Goal: Information Seeking & Learning: Learn about a topic

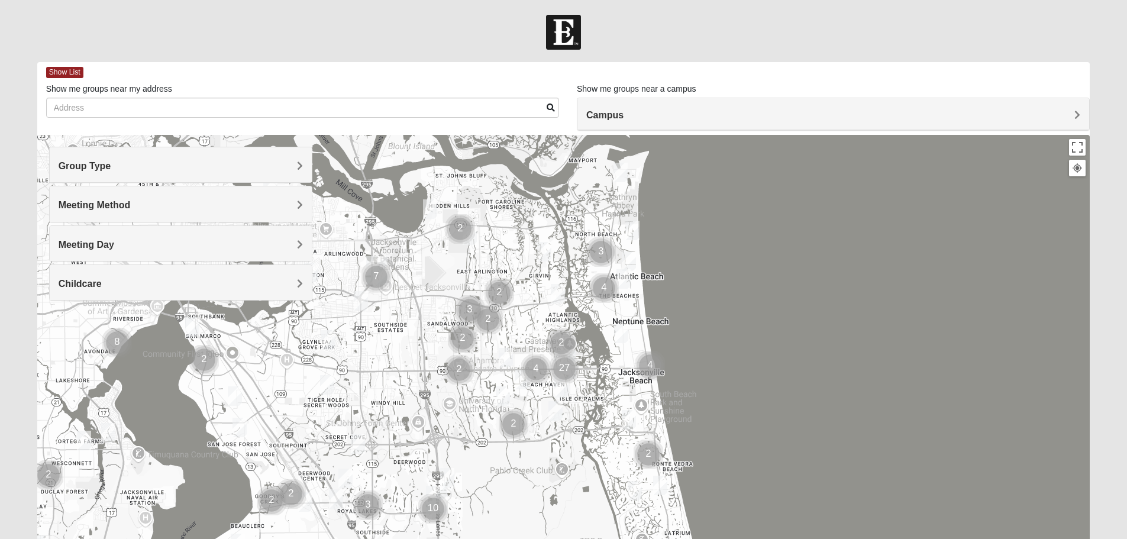
click at [211, 256] on div "Meeting Day" at bounding box center [181, 243] width 262 height 35
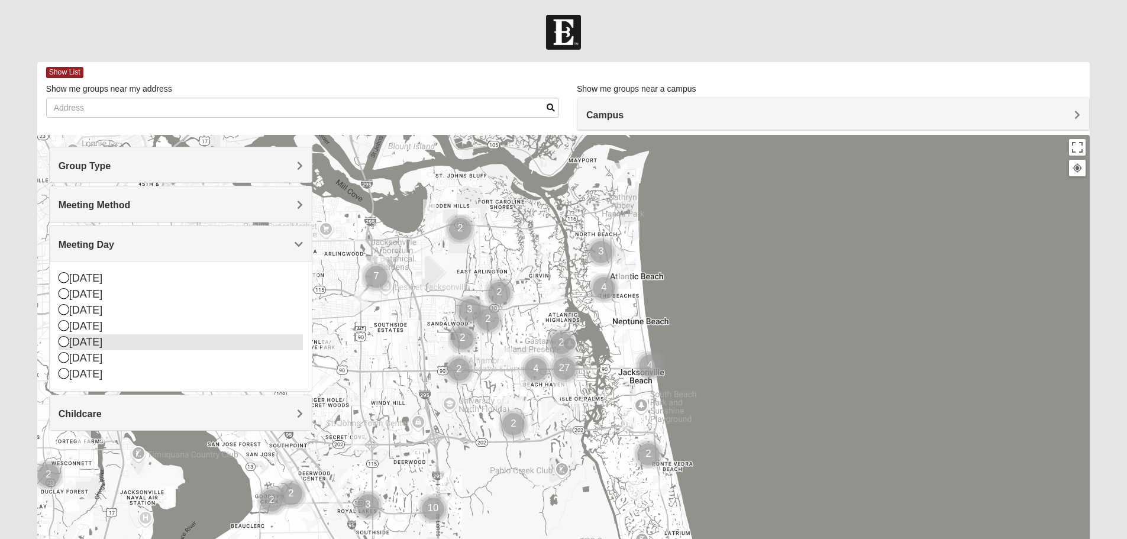
click at [111, 329] on div "[DATE]" at bounding box center [181, 326] width 244 height 16
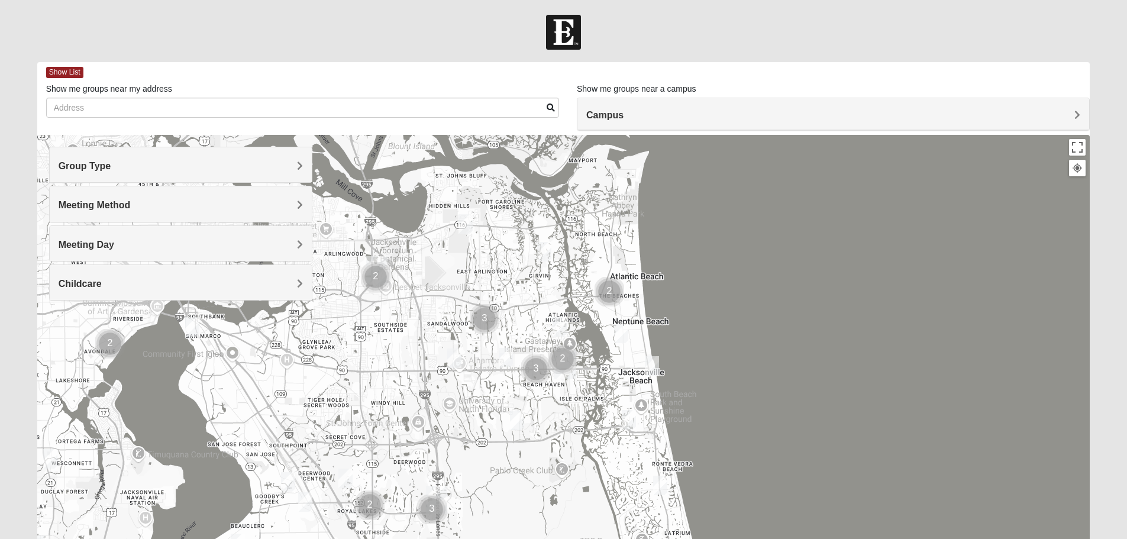
click at [520, 419] on img "Mens Howard/Glee 32224" at bounding box center [517, 420] width 14 height 20
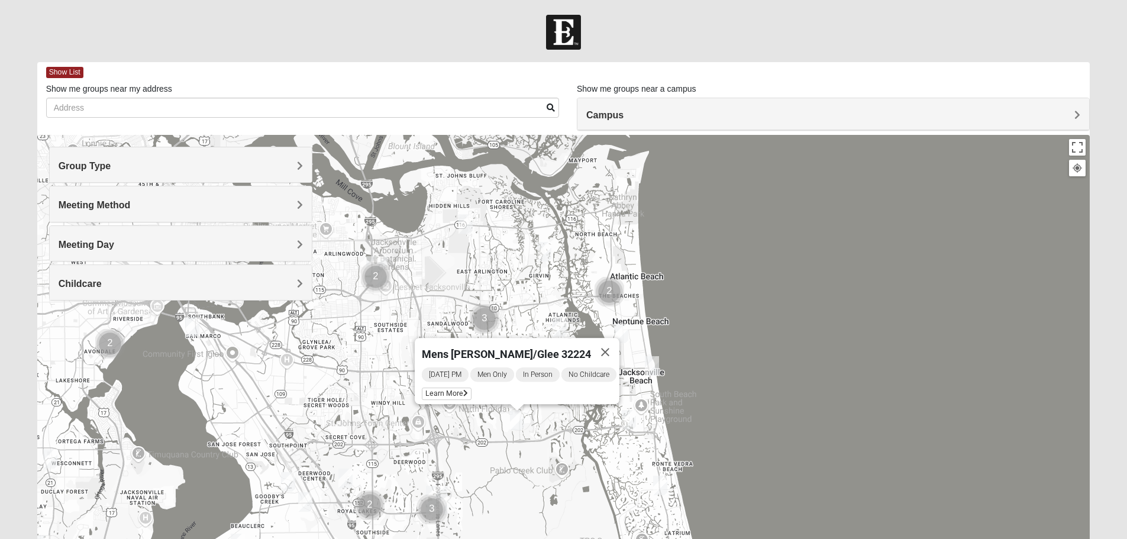
click at [542, 438] on div "Mens [PERSON_NAME]/Glee 32224 [DATE] PM Men Only In Person No Childcare Learn M…" at bounding box center [563, 371] width 1053 height 473
click at [613, 343] on button "Close" at bounding box center [605, 352] width 28 height 28
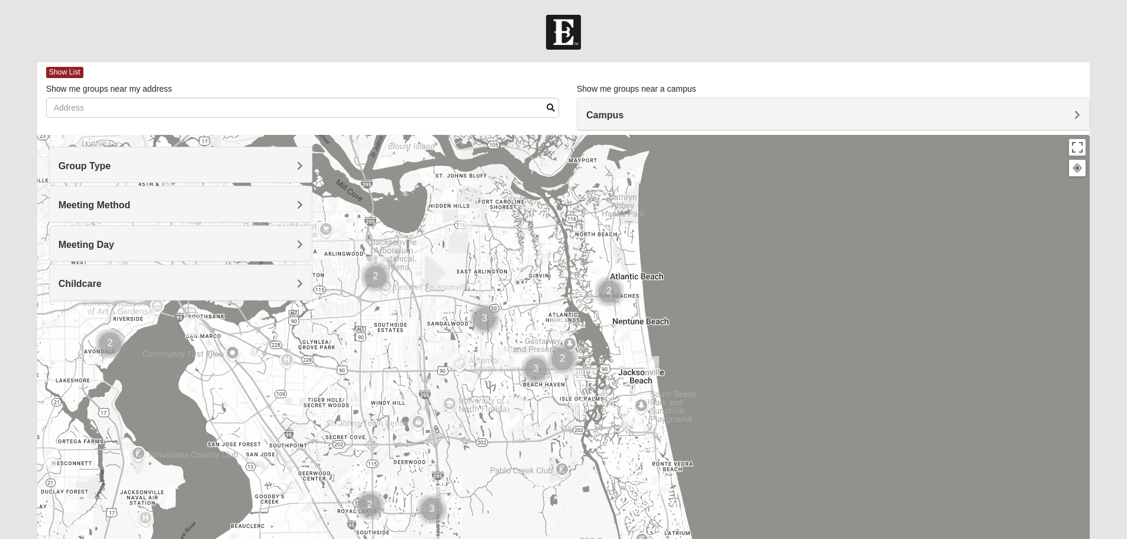
click at [562, 325] on img "1825 Womens Stewart 32224" at bounding box center [559, 327] width 14 height 20
click at [561, 319] on img "1825 Womens Stewart 32224" at bounding box center [559, 327] width 14 height 20
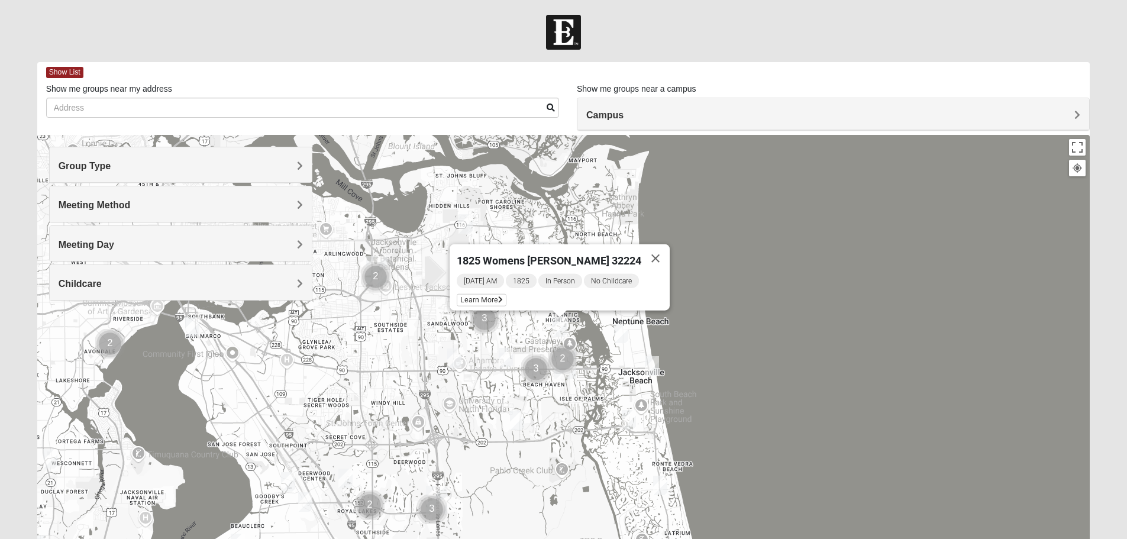
click at [655, 248] on button "Close" at bounding box center [655, 258] width 28 height 28
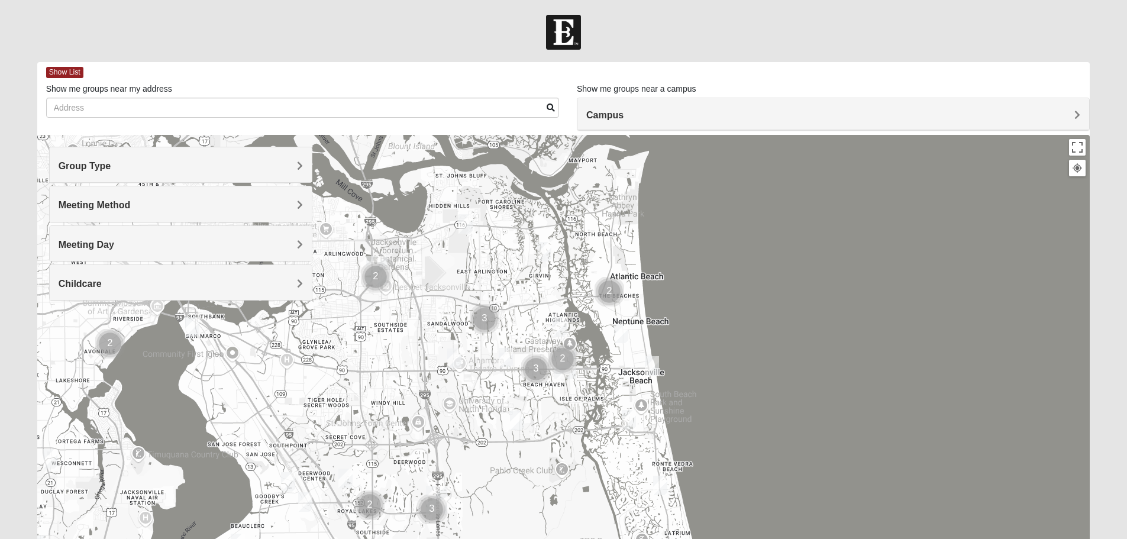
click at [455, 358] on img "Womens Campanella/Harnek 32246" at bounding box center [454, 358] width 14 height 20
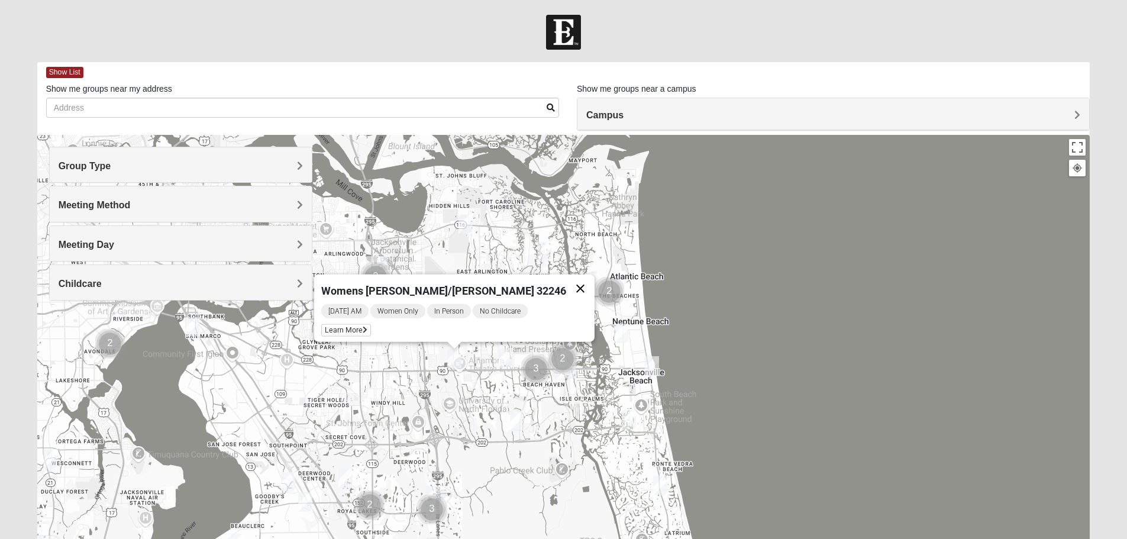
click at [566, 279] on button "Close" at bounding box center [580, 288] width 28 height 28
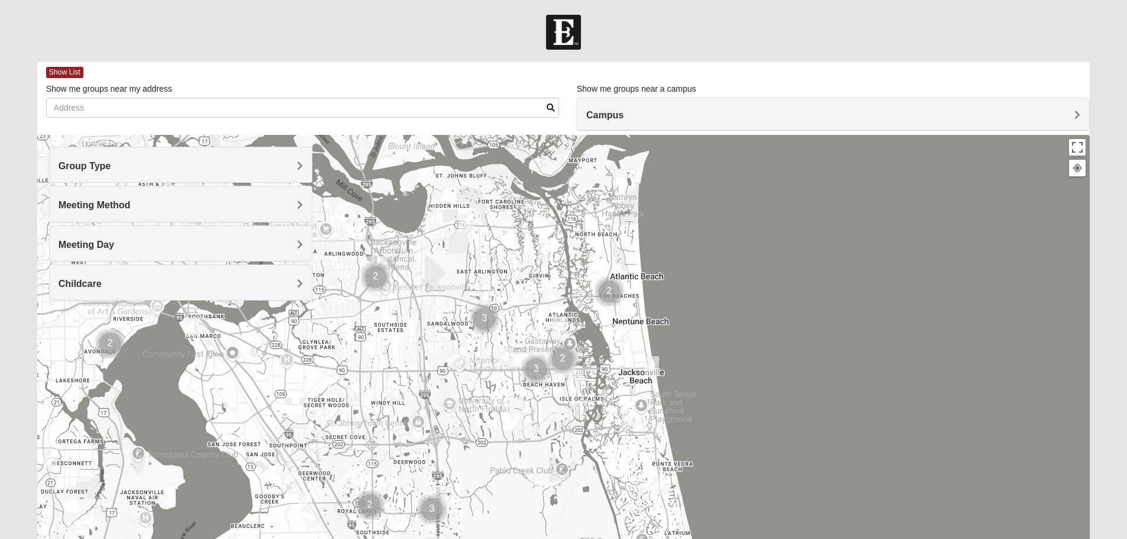
click at [507, 361] on img "Mens Hamilton 32250" at bounding box center [506, 358] width 14 height 20
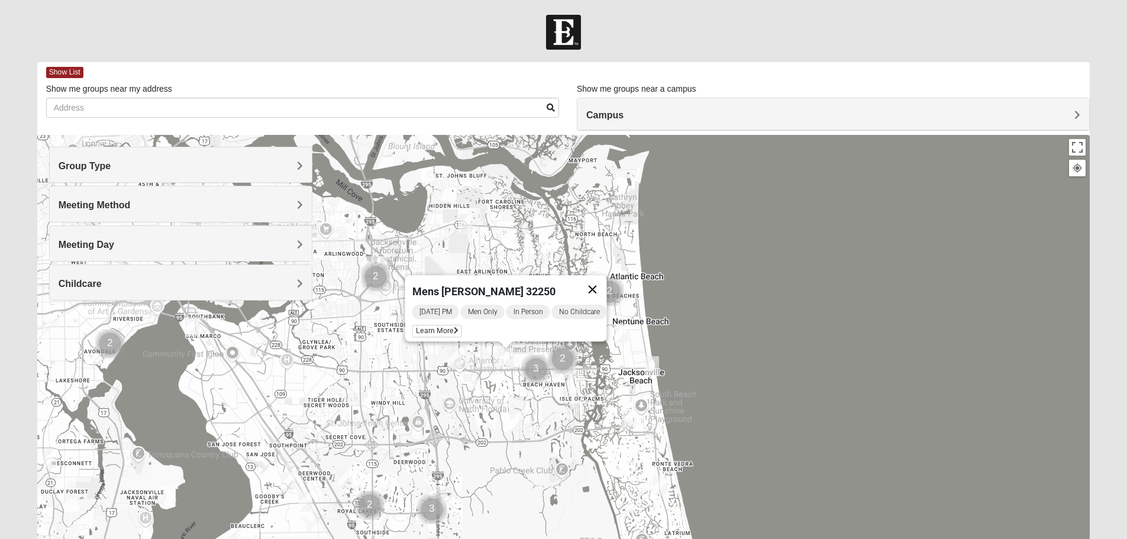
click at [606, 279] on button "Close" at bounding box center [592, 289] width 28 height 28
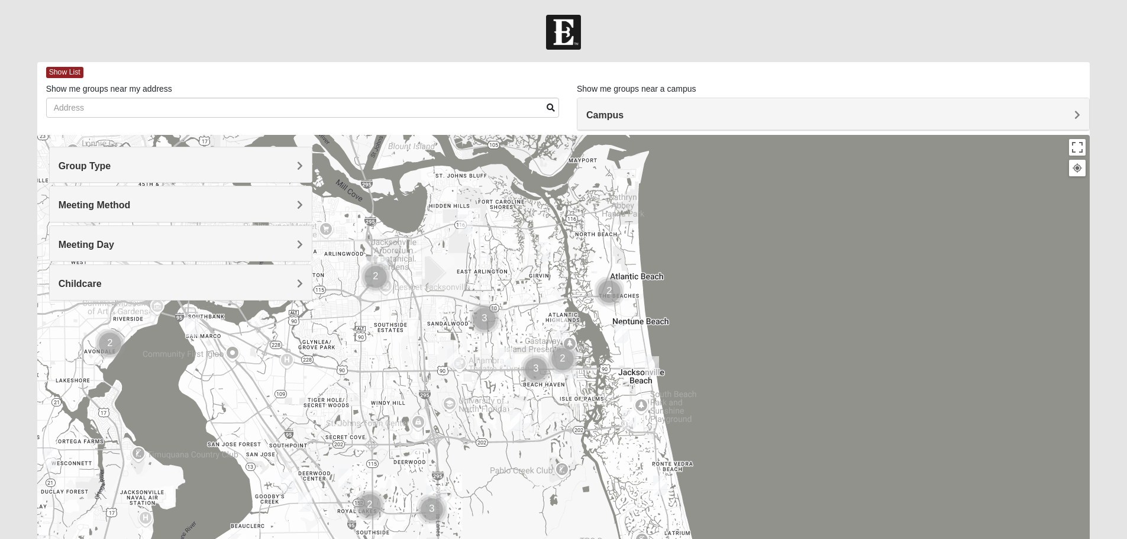
click at [632, 416] on img "Womens Doudna 32250" at bounding box center [629, 420] width 14 height 20
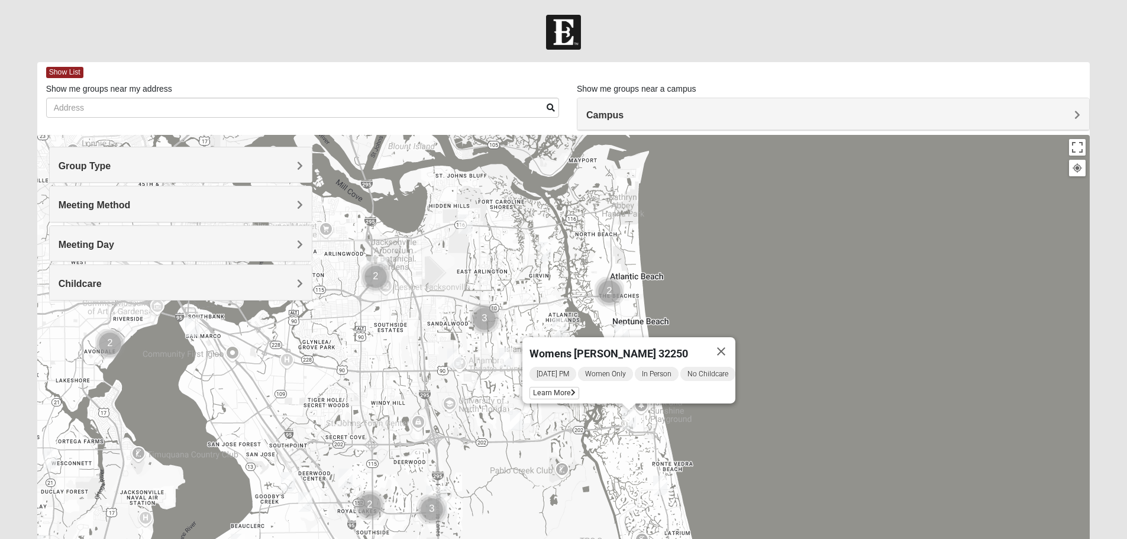
click at [735, 342] on button "Close" at bounding box center [721, 351] width 28 height 28
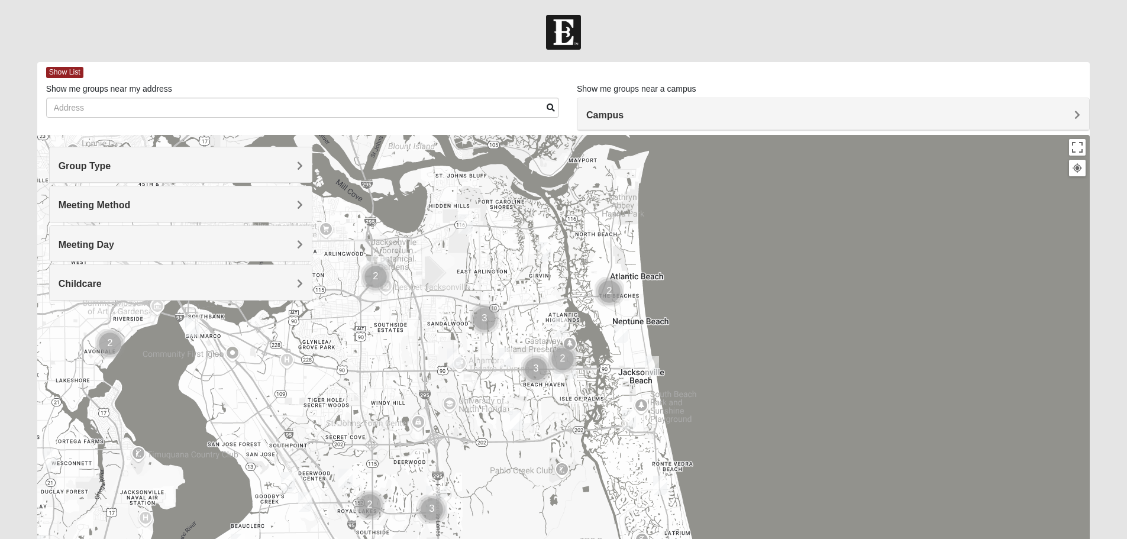
click at [661, 493] on img "Mens Conway 32082" at bounding box center [660, 486] width 14 height 20
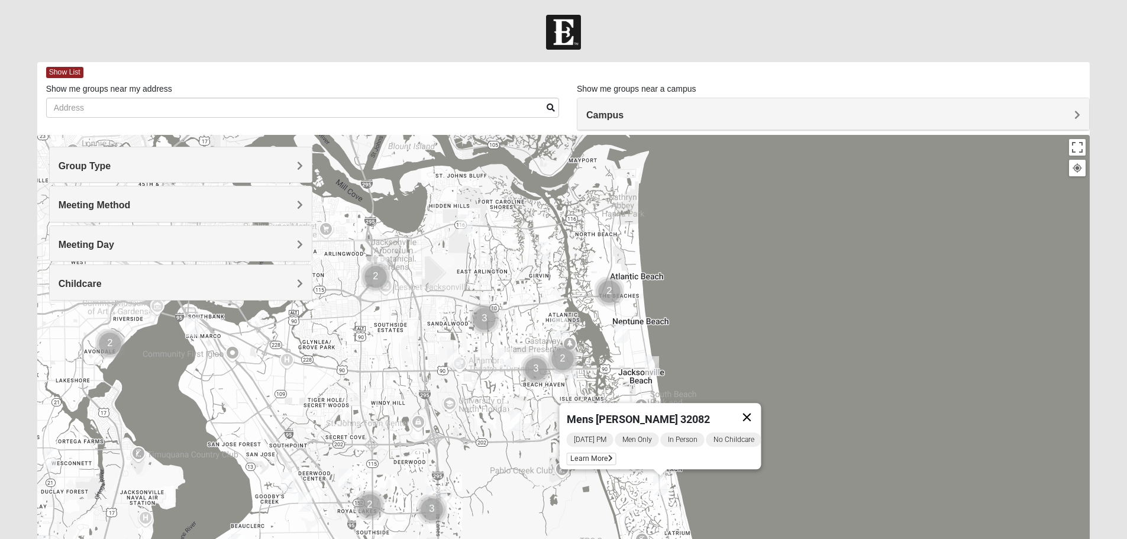
click at [759, 411] on button "Close" at bounding box center [746, 417] width 28 height 28
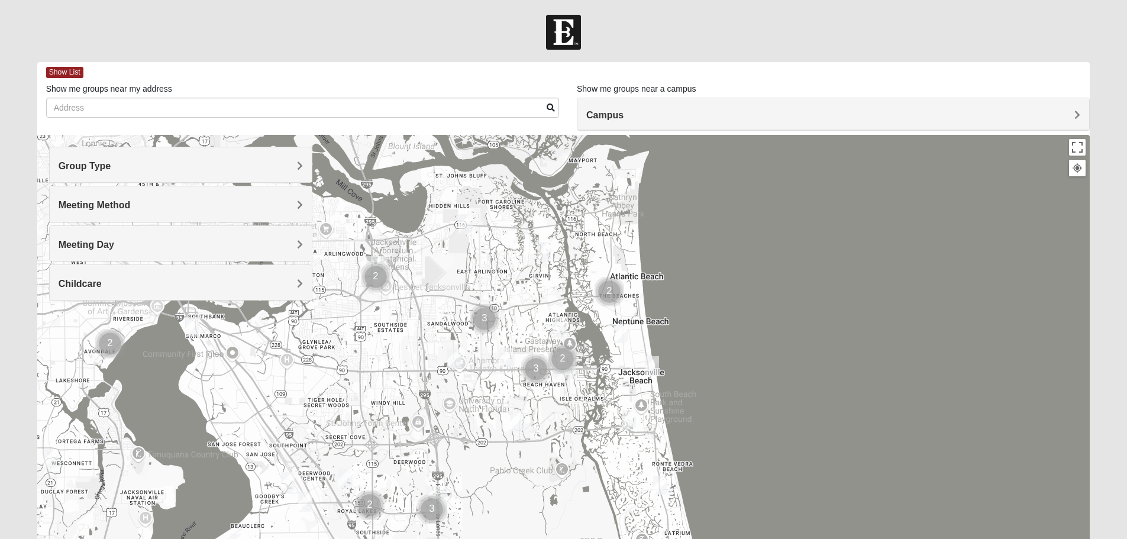
click at [261, 228] on div "Meeting Day" at bounding box center [181, 243] width 262 height 35
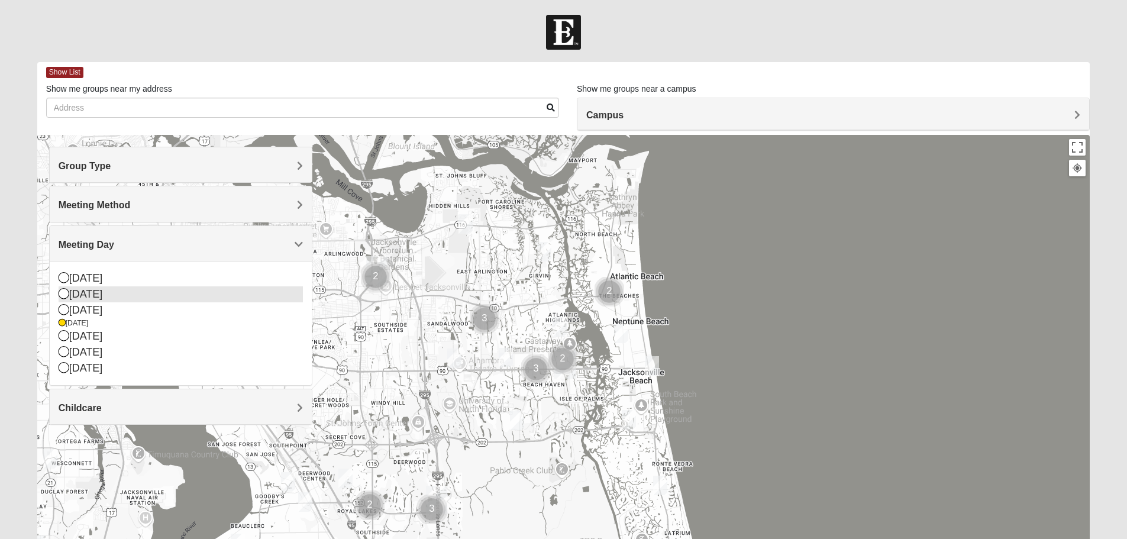
click at [65, 290] on icon at bounding box center [64, 293] width 11 height 11
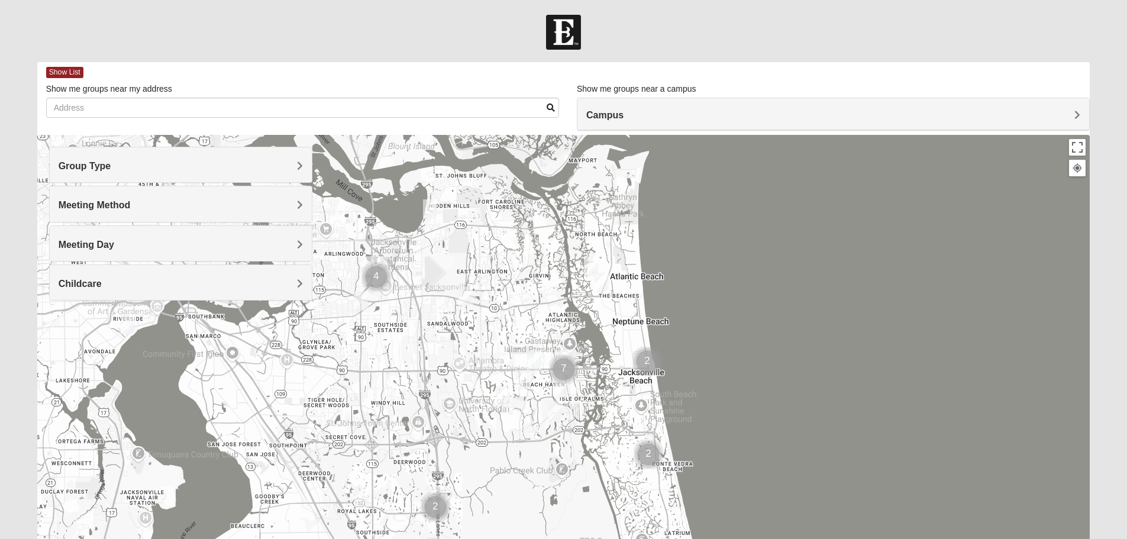
click at [65, 308] on div "Group Type Mixed Group Men Only Women Only 1825 Meeting Method In Person Online…" at bounding box center [180, 230] width 263 height 166
click at [112, 253] on div "Meeting Day" at bounding box center [181, 243] width 262 height 35
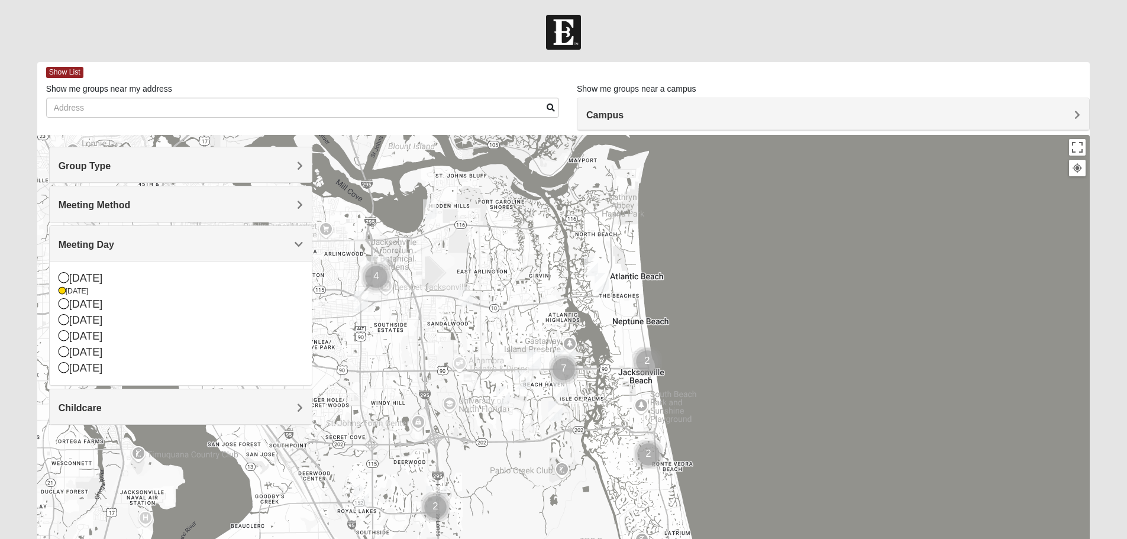
click at [114, 241] on span "Meeting Day" at bounding box center [87, 245] width 56 height 10
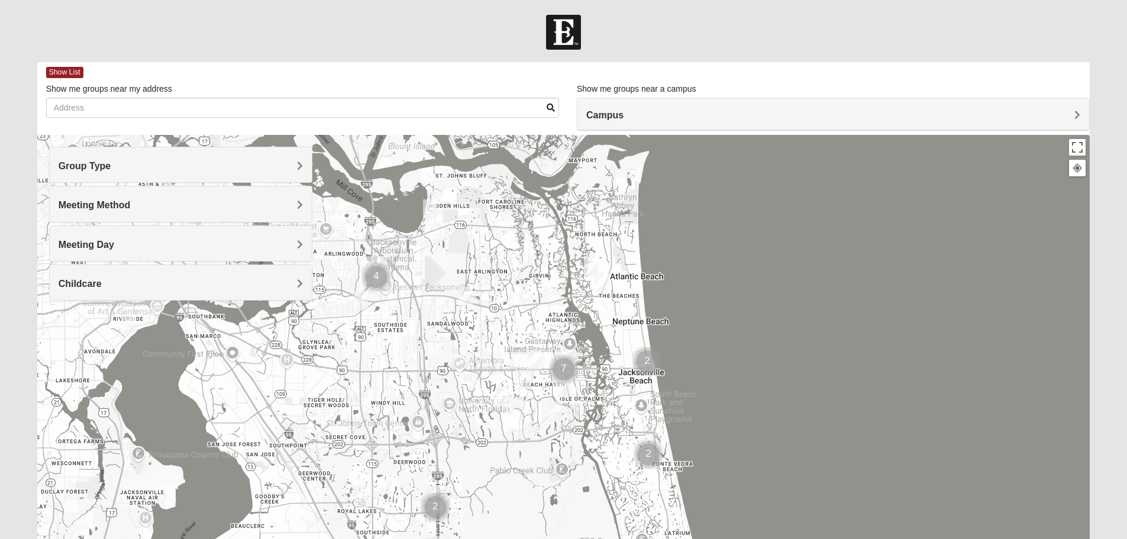
click at [503, 396] on img "Mens Johnson 32224" at bounding box center [503, 396] width 14 height 20
click at [560, 409] on img "Mens Schell 32224" at bounding box center [555, 411] width 14 height 20
click at [645, 334] on button "Close" at bounding box center [636, 343] width 28 height 28
click at [520, 375] on img "1825 Mens Cason 32224" at bounding box center [522, 380] width 14 height 20
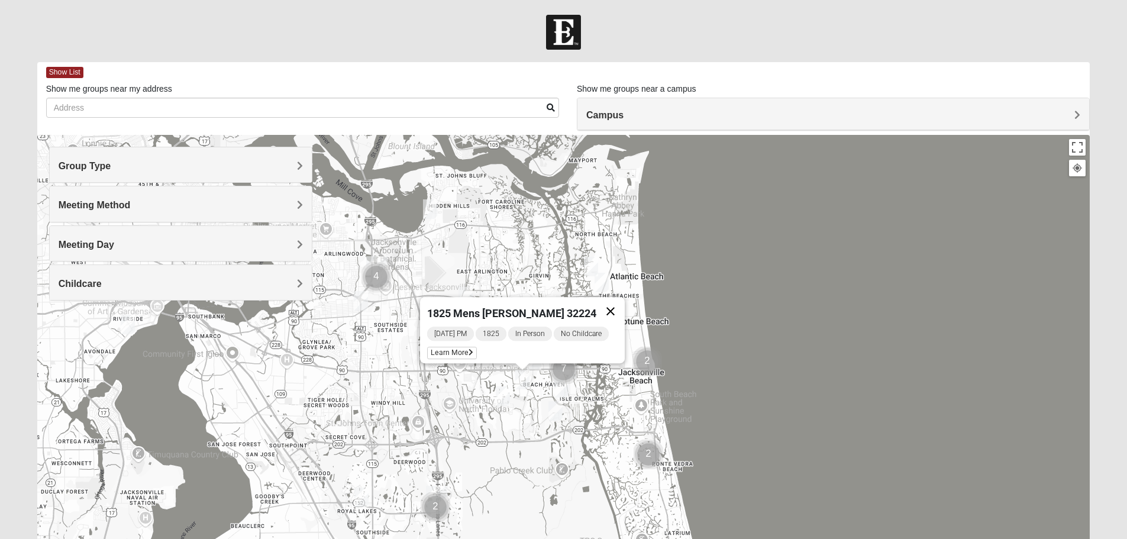
click at [610, 303] on button "Close" at bounding box center [610, 311] width 28 height 28
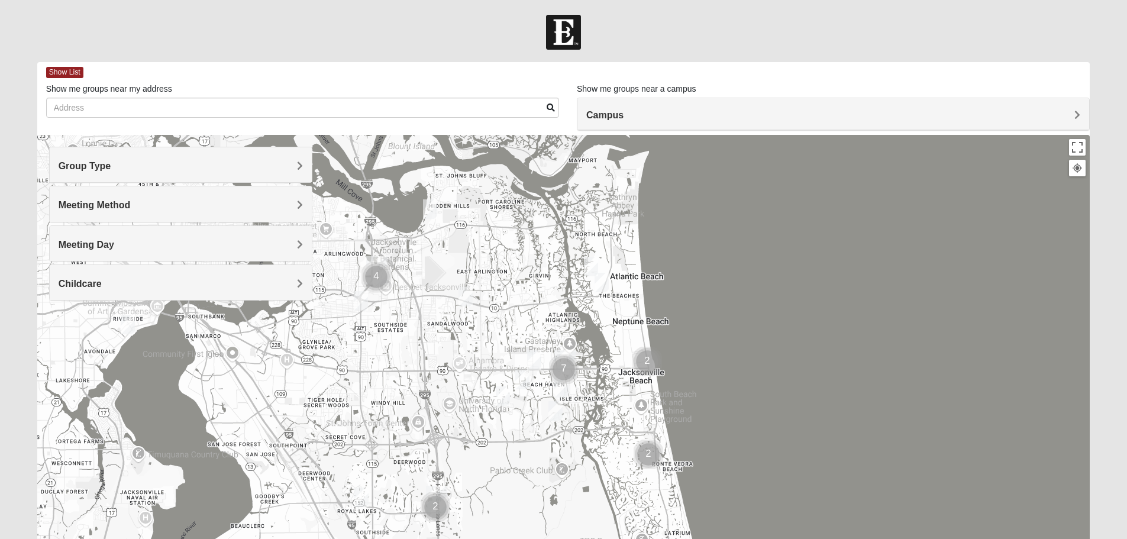
click at [564, 383] on img "Cluster of 7 groups" at bounding box center [564, 369] width 30 height 30
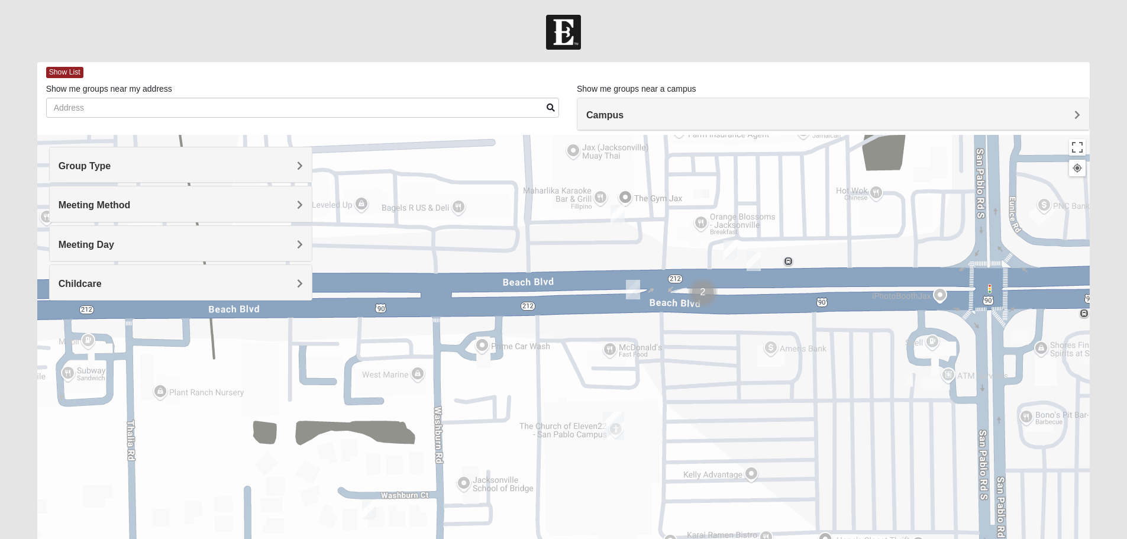
click at [635, 291] on img "On Campus Mixed Stewart 32250" at bounding box center [633, 290] width 14 height 20
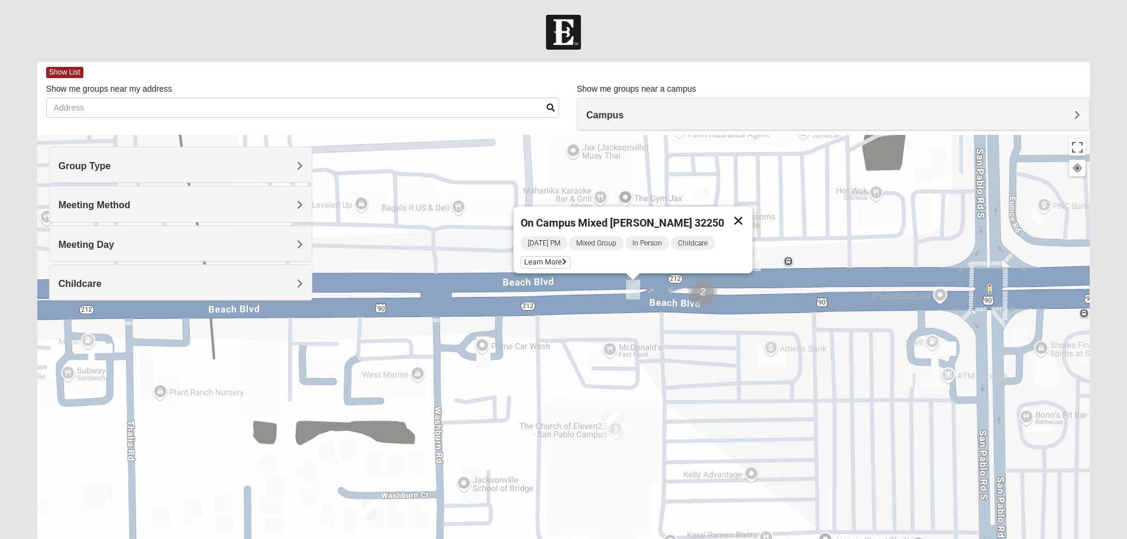
click at [725, 209] on button "Close" at bounding box center [738, 220] width 28 height 28
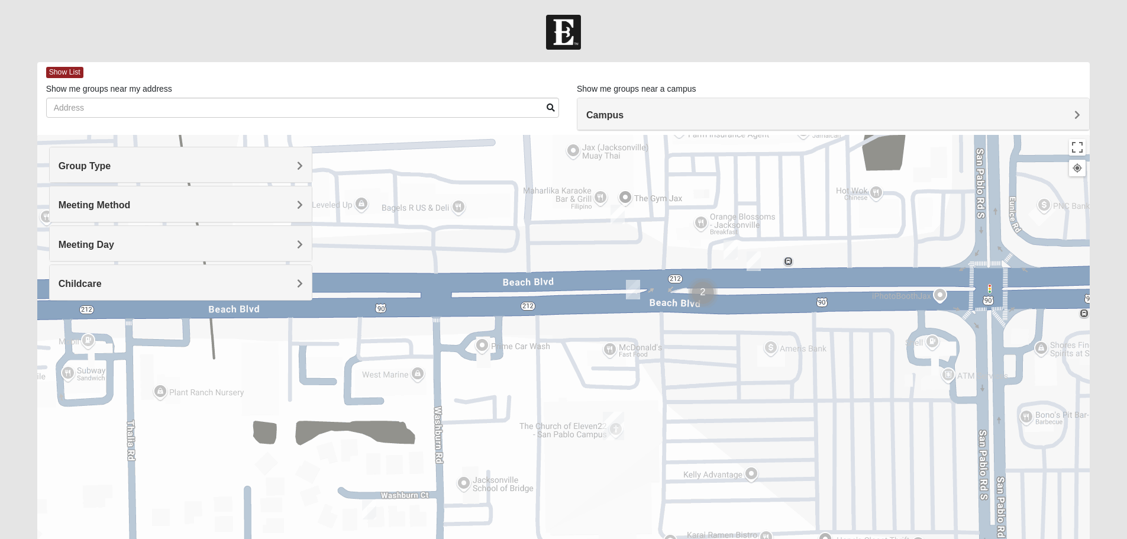
click at [613, 420] on img "San Pablo" at bounding box center [613, 426] width 21 height 28
click at [683, 364] on button "Close" at bounding box center [697, 373] width 28 height 28
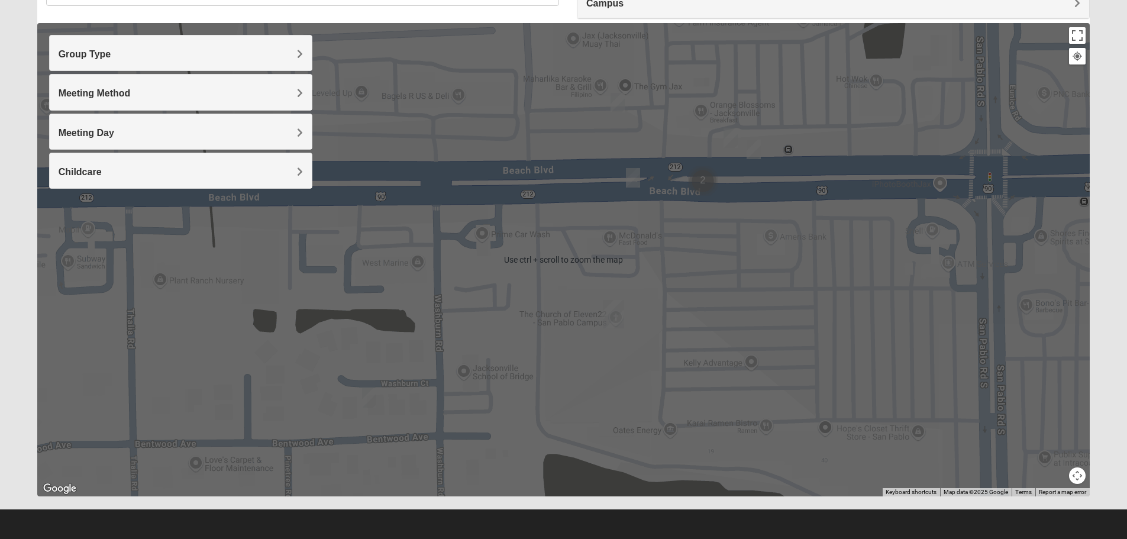
scroll to position [112, 0]
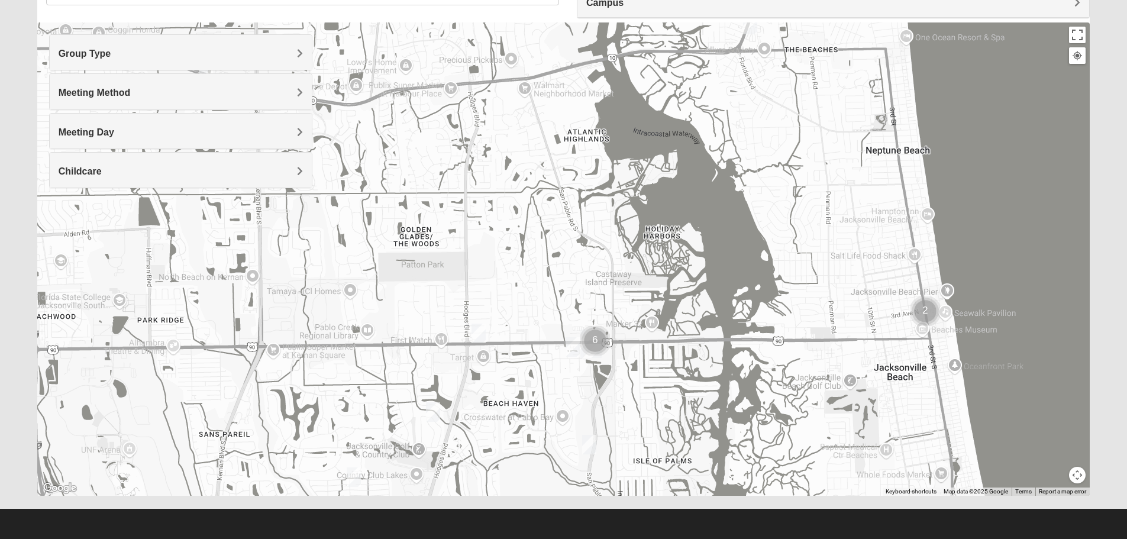
drag, startPoint x: 587, startPoint y: 354, endPoint x: 590, endPoint y: 382, distance: 28.0
click at [590, 382] on div at bounding box center [563, 258] width 1053 height 473
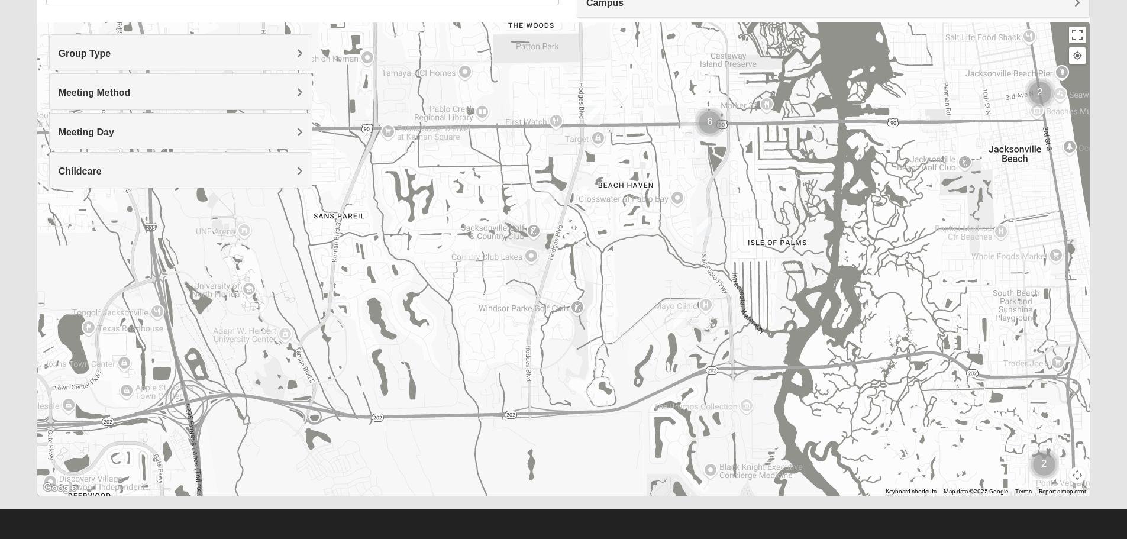
drag, startPoint x: 531, startPoint y: 445, endPoint x: 643, endPoint y: 228, distance: 244.2
click at [647, 226] on div at bounding box center [563, 258] width 1053 height 473
click at [683, 319] on img "Mens Schell 32224" at bounding box center [680, 319] width 14 height 20
click at [771, 242] on button "Close" at bounding box center [761, 251] width 28 height 28
click at [282, 125] on div "Meeting Day" at bounding box center [181, 131] width 262 height 35
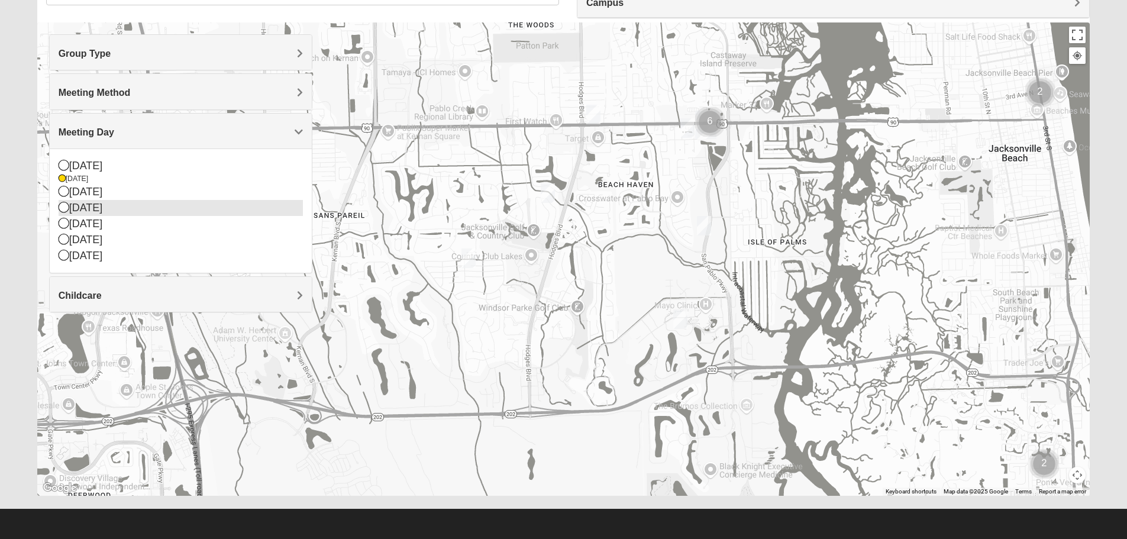
drag, startPoint x: 69, startPoint y: 202, endPoint x: 63, endPoint y: 207, distance: 7.6
click at [69, 202] on div "[DATE]" at bounding box center [181, 208] width 244 height 16
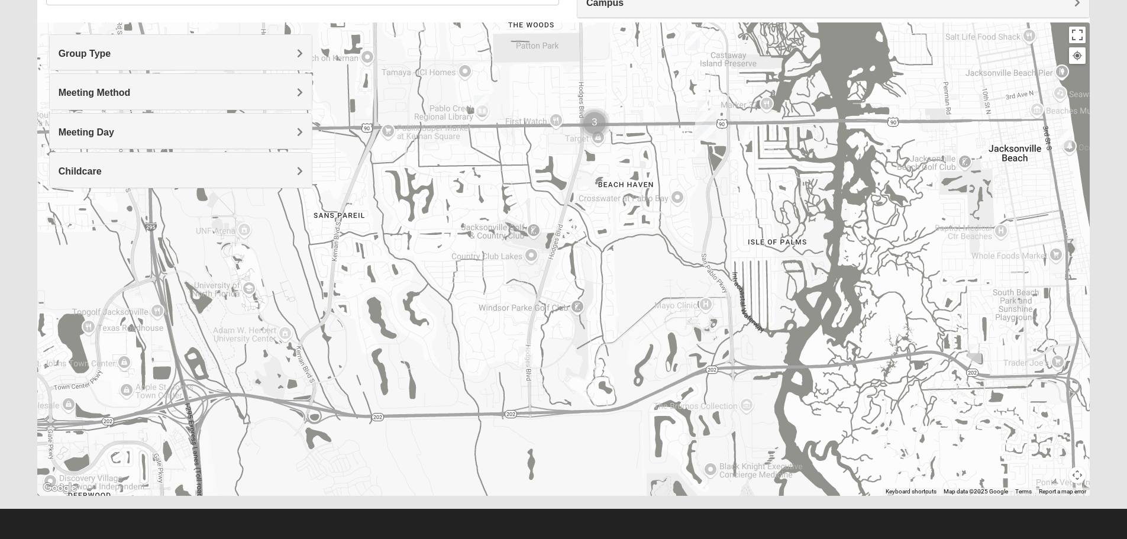
click at [63, 207] on div "Group Type Mixed Group Men Only Women Only 1825 Meeting Method In Person Online…" at bounding box center [563, 258] width 1053 height 473
click at [525, 353] on img "Mens Howard/Glee 32224" at bounding box center [526, 356] width 14 height 20
click at [529, 361] on img "Mens Howard/Glee 32224" at bounding box center [526, 356] width 14 height 20
click at [527, 352] on img "Mens Howard/Glee 32224" at bounding box center [526, 356] width 14 height 20
click at [472, 325] on icon at bounding box center [474, 328] width 5 height 7
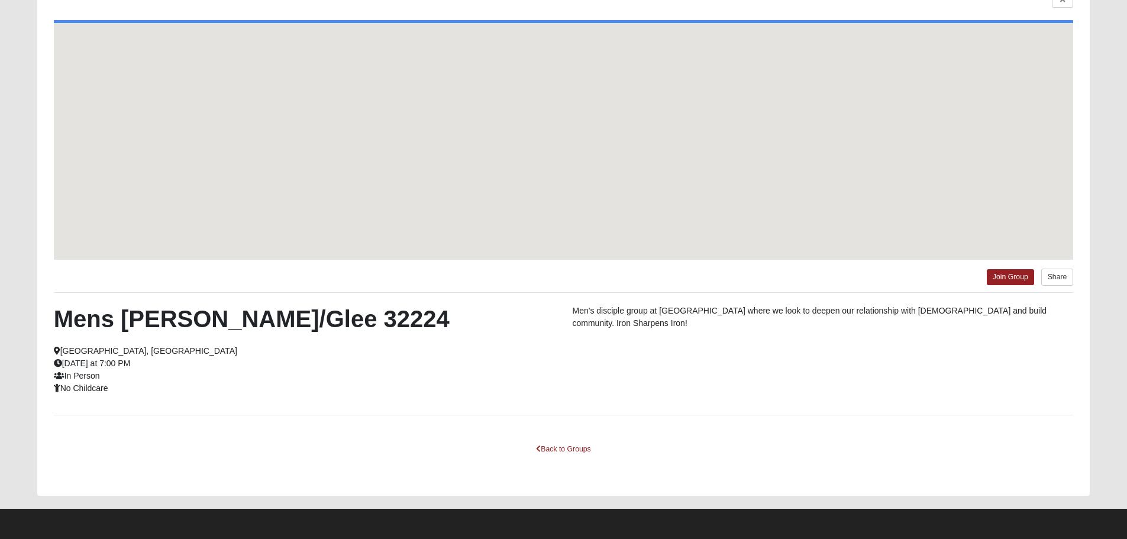
scroll to position [60, 0]
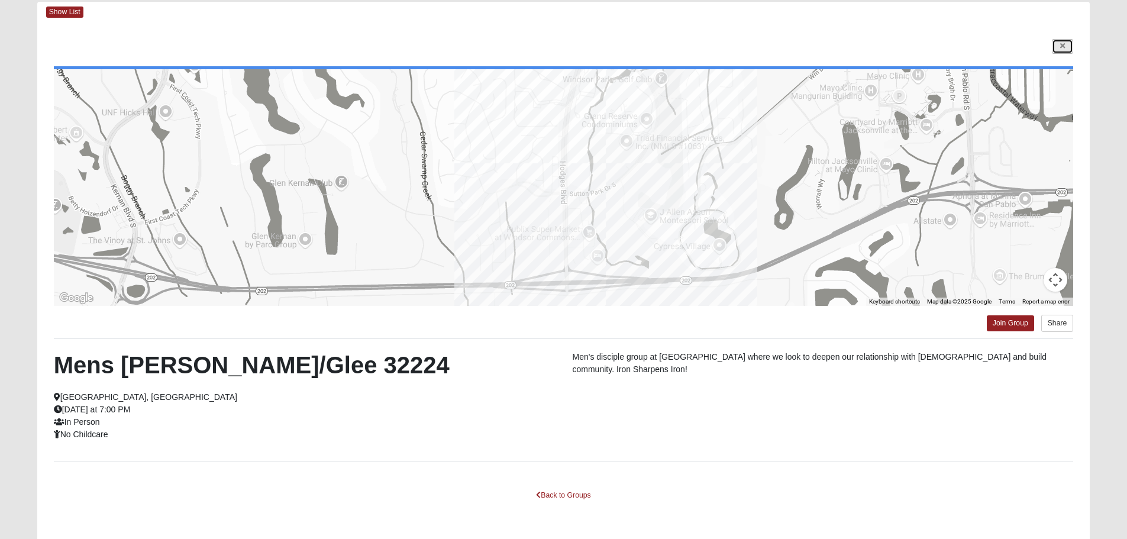
click at [1061, 48] on icon at bounding box center [1062, 46] width 5 height 7
